Goal: Task Accomplishment & Management: Use online tool/utility

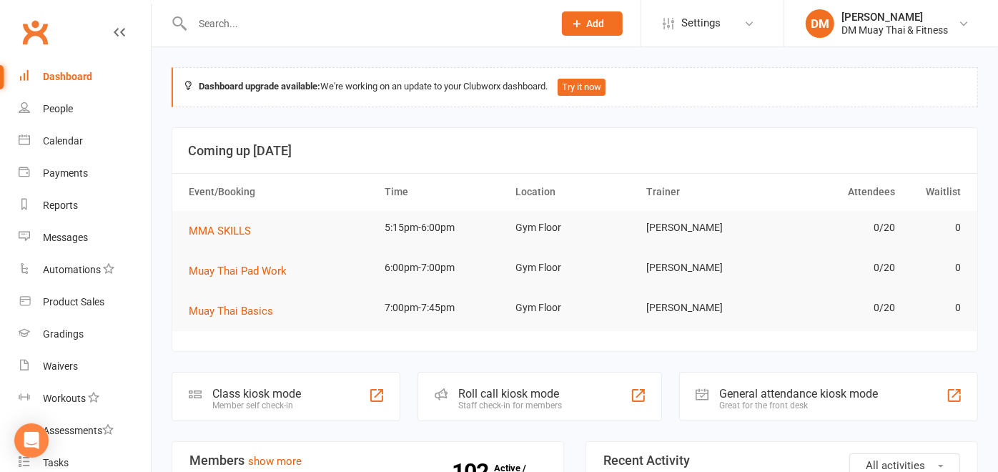
click at [508, 400] on div "Staff check-in for members" at bounding box center [510, 405] width 104 height 10
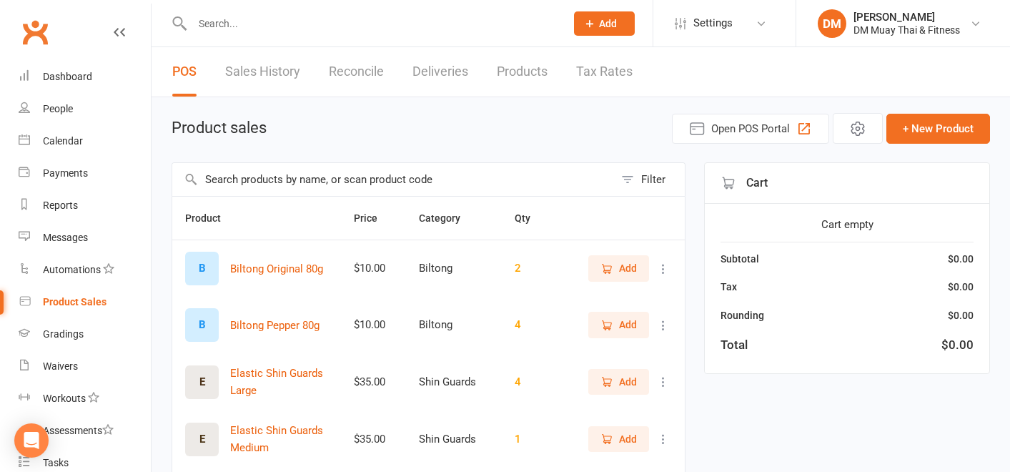
select select "100"
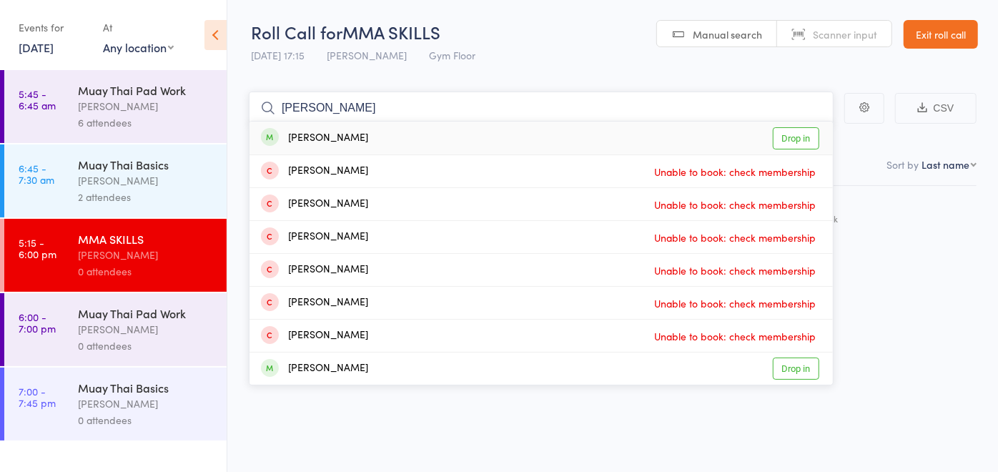
type input "benn"
click at [408, 129] on div "Benny Smith Drop in" at bounding box center [540, 137] width 583 height 33
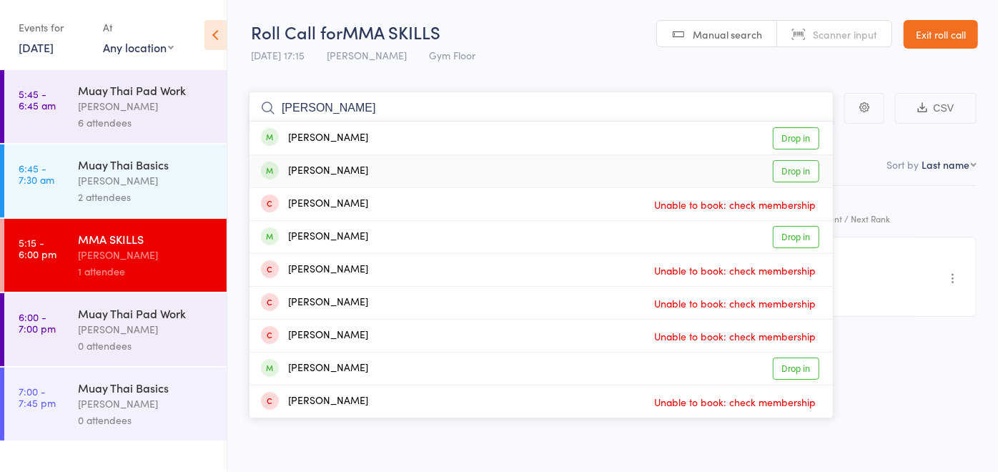
type input "carlos"
click at [368, 173] on div "Carlos Palacios Drop in" at bounding box center [540, 171] width 583 height 32
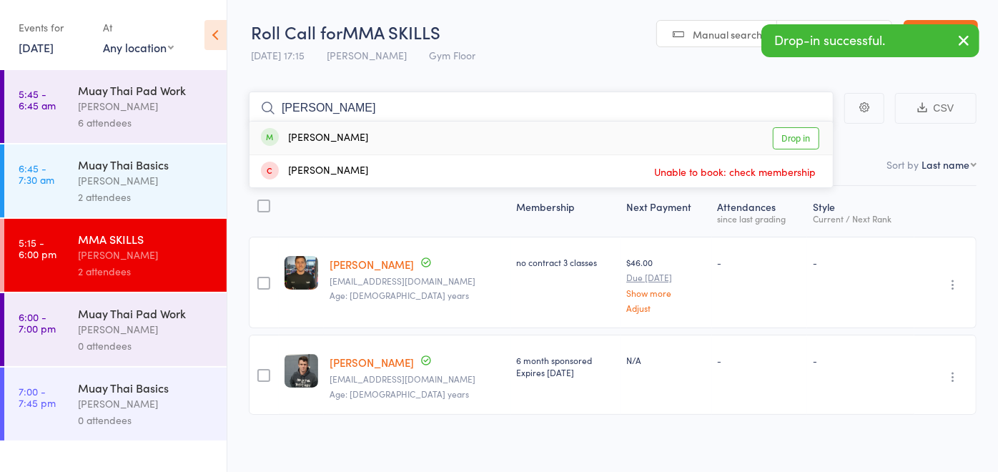
type input "liam"
click at [347, 143] on div "Liam Hanna Drop in" at bounding box center [540, 137] width 583 height 33
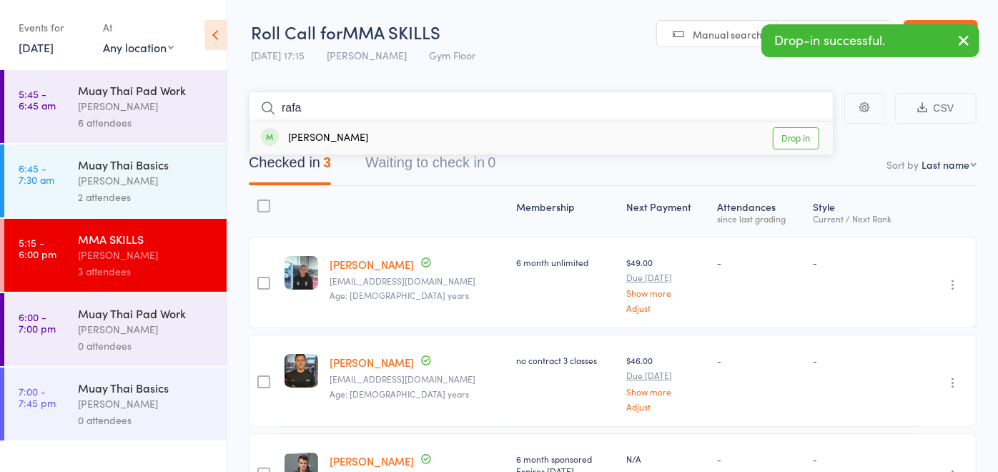
type input "rafa"
click at [344, 139] on div "Rafael Alves Drop in" at bounding box center [540, 137] width 583 height 33
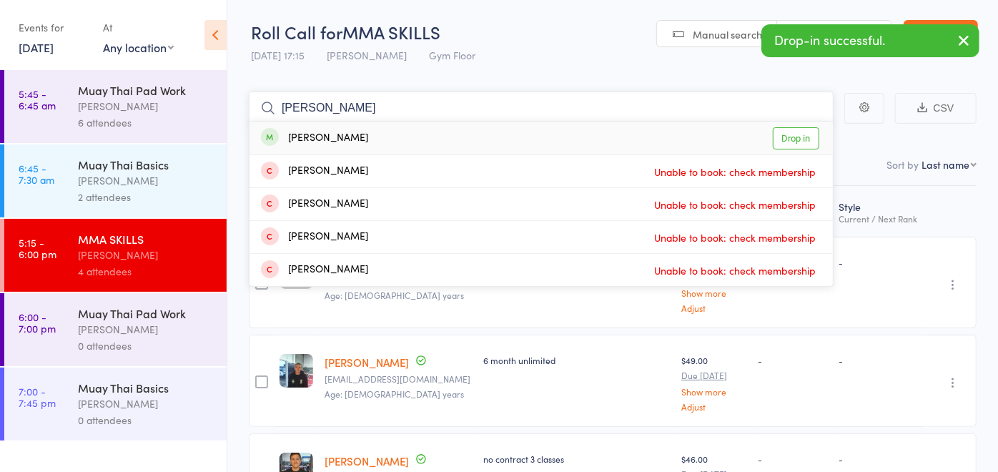
type input "mitch"
click at [344, 139] on div "Mitch Jackson" at bounding box center [314, 138] width 107 height 16
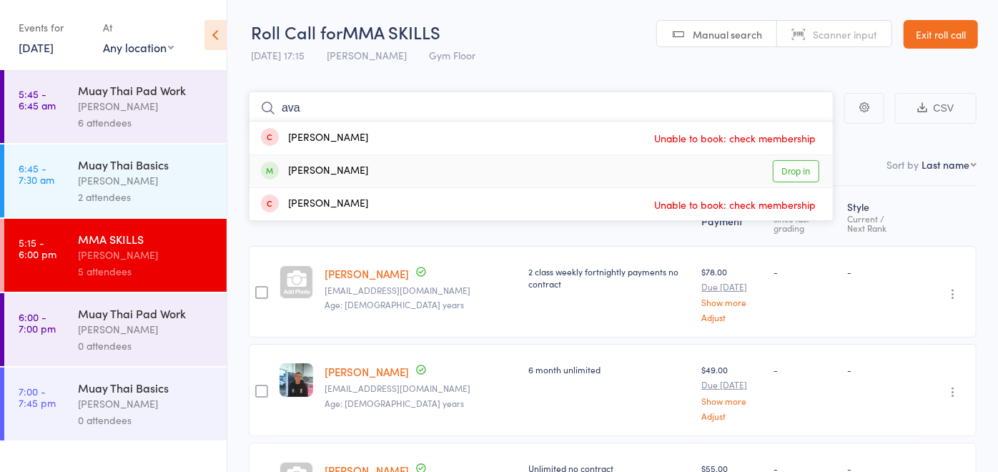
type input "ava"
click at [342, 168] on div "Ava Dusan-Muir" at bounding box center [314, 171] width 107 height 16
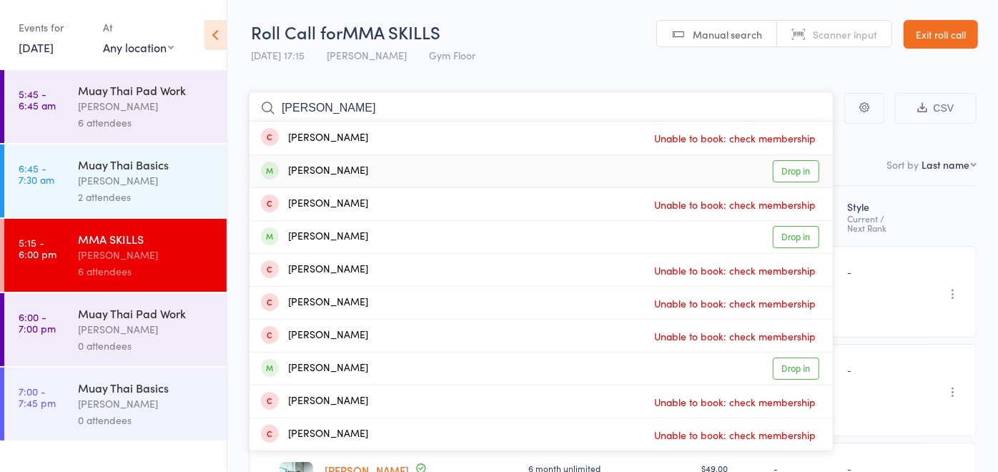
type input "jake"
click at [342, 167] on div "Jake Oldham" at bounding box center [314, 171] width 107 height 16
